Goal: Task Accomplishment & Management: Manage account settings

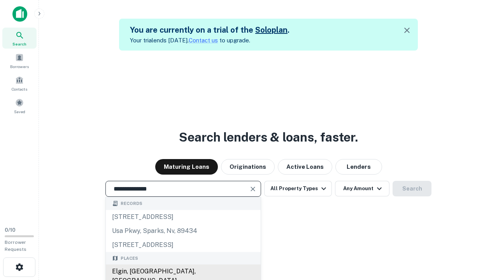
click at [183, 272] on div "Elgin, [GEOGRAPHIC_DATA], [GEOGRAPHIC_DATA]" at bounding box center [183, 276] width 155 height 23
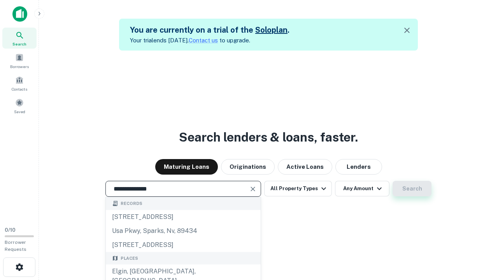
type input "**********"
click at [412, 189] on button "Search" at bounding box center [412, 189] width 39 height 16
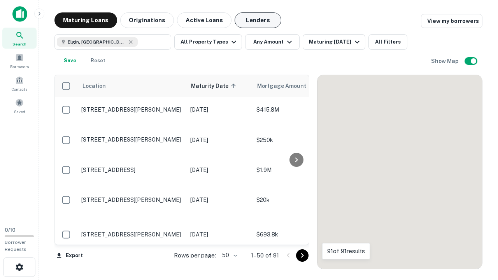
click at [258, 20] on button "Lenders" at bounding box center [258, 20] width 47 height 16
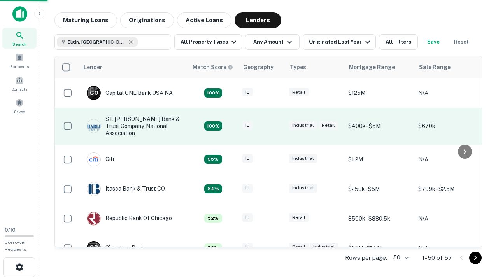
click at [276, 126] on div "IL" at bounding box center [261, 126] width 39 height 11
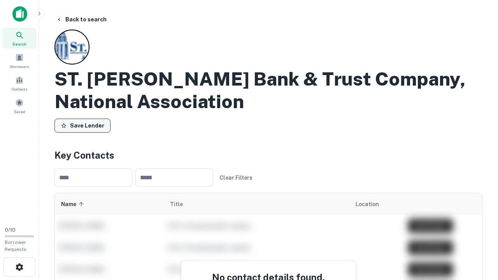
click at [82, 126] on button "Save Lender" at bounding box center [82, 126] width 56 height 14
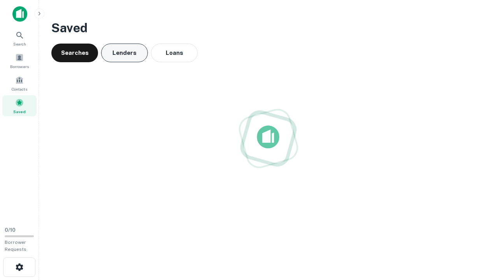
click at [125, 53] on button "Lenders" at bounding box center [124, 53] width 47 height 19
